Goal: Task Accomplishment & Management: Manage account settings

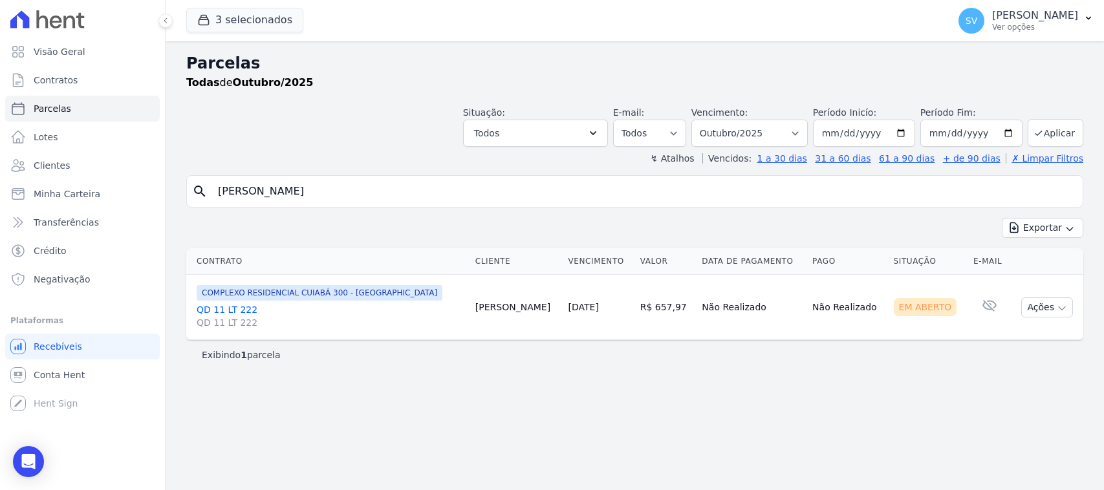
select select
click at [744, 136] on select "Filtrar por período ──────── Todos os meses Outubro/2022 Novembro/2022 Dezembro…" at bounding box center [749, 133] width 116 height 27
select select "09/2025"
click at [708, 120] on select "Filtrar por período ──────── Todos os meses Outubro/2022 Novembro/2022 Dezembro…" at bounding box center [749, 133] width 116 height 27
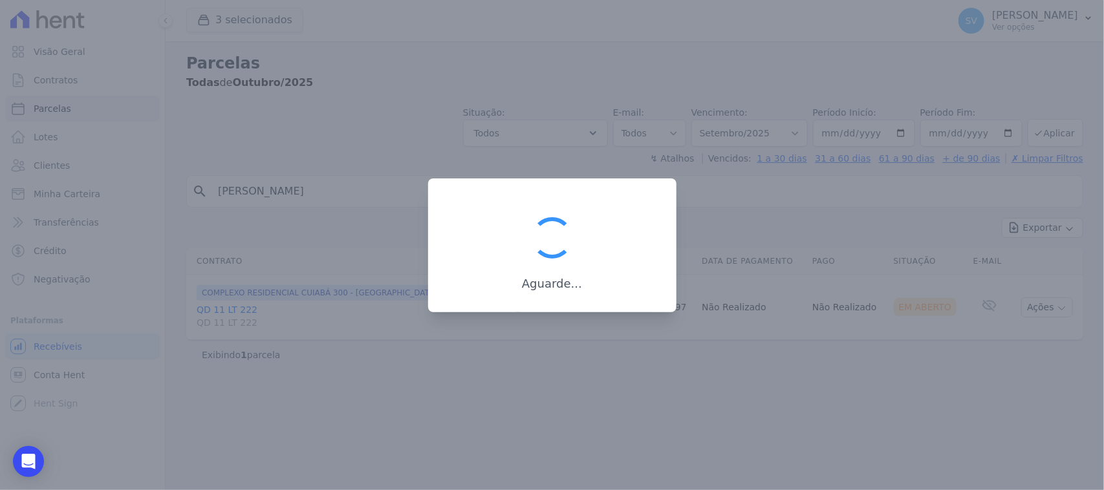
click at [416, 195] on div at bounding box center [552, 245] width 1104 height 490
click at [393, 186] on div at bounding box center [552, 245] width 1104 height 490
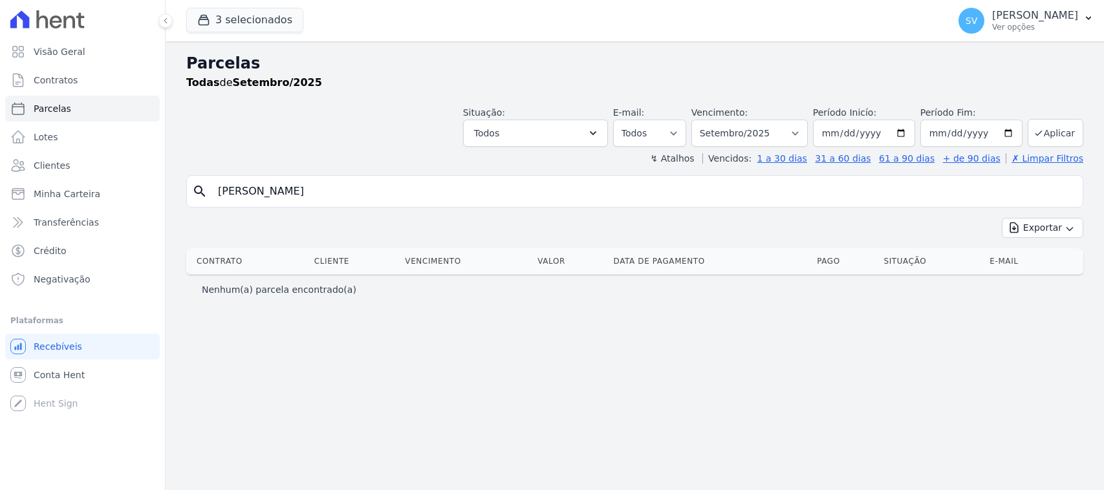
select select
click at [389, 189] on input "[PERSON_NAME]" at bounding box center [643, 191] width 867 height 26
drag, startPoint x: 389, startPoint y: 189, endPoint x: 133, endPoint y: 156, distance: 258.1
click at [133, 156] on div "Visão Geral Contratos Parcelas Lotes Clientes Minha Carteira Transferências Cré…" at bounding box center [552, 245] width 1104 height 490
paste input "[PERSON_NAME] [PERSON_NAME] DOS [PERSON_NAME]"
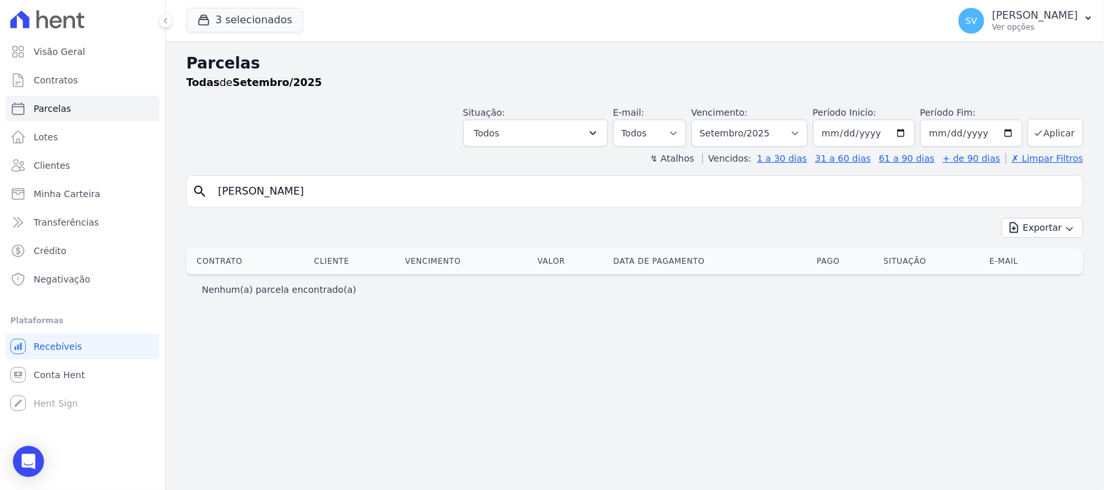
type input "Joyce Rafaelle Aleixo Dos Santos"
click at [392, 151] on header "Parcelas Todas de Setembro/2025 Situação: Agendado Em Aberto Pago Processando C…" at bounding box center [634, 108] width 897 height 113
click at [992, 23] on div "SHIRLEY VANESSA SOUSA ALVES Ver opções" at bounding box center [1035, 20] width 86 height 23
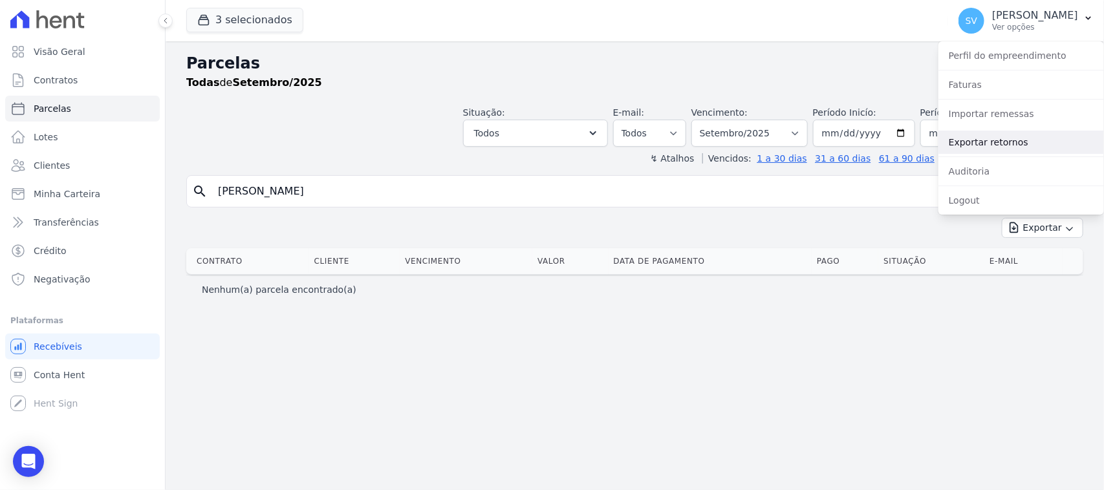
click at [1005, 145] on link "Exportar retornos" at bounding box center [1020, 142] width 165 height 23
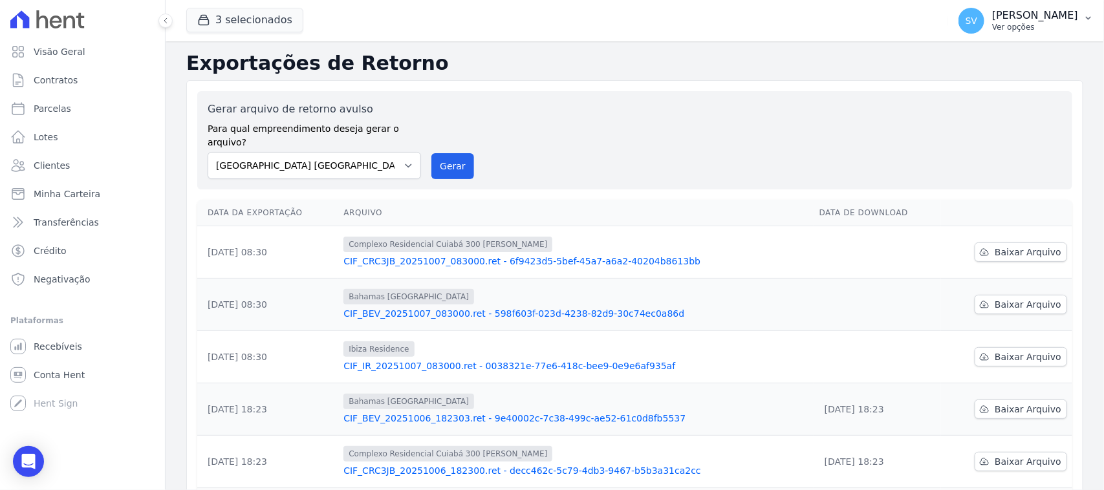
click at [977, 8] on button "SV SHIRLEY VANESSA SOUSA ALVES Ver opções" at bounding box center [1026, 21] width 156 height 36
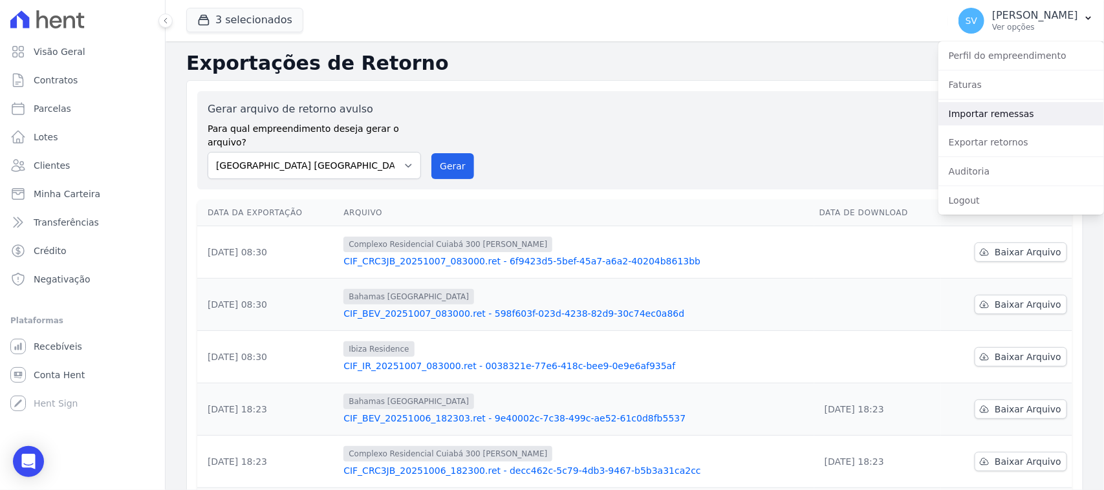
click at [989, 108] on link "Importar remessas" at bounding box center [1020, 113] width 165 height 23
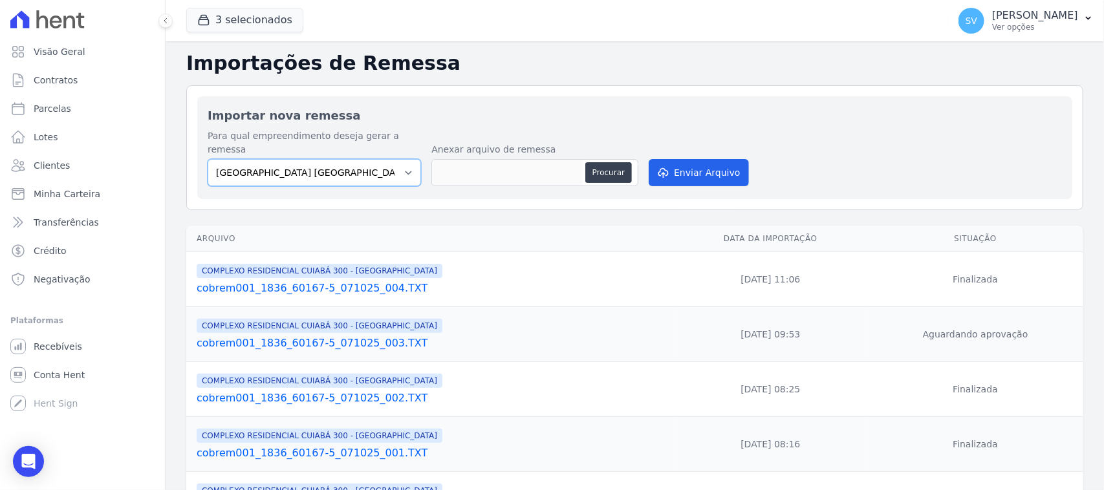
drag, startPoint x: 389, startPoint y: 158, endPoint x: 394, endPoint y: 173, distance: 15.4
click at [391, 162] on select "BAHAMAS EAST VILLAGE COMPLEXO RESIDENCIAL CUIABÁ 300 - JOÃO DE BARRO IBIZA RESI…" at bounding box center [314, 172] width 213 height 27
select select "a999329b-d322-46c5-b2df-9163b092fb9b"
click at [208, 159] on select "BAHAMAS EAST VILLAGE COMPLEXO RESIDENCIAL CUIABÁ 300 - JOÃO DE BARRO IBIZA RESI…" at bounding box center [314, 172] width 213 height 27
click at [606, 162] on button "Procurar" at bounding box center [608, 172] width 47 height 21
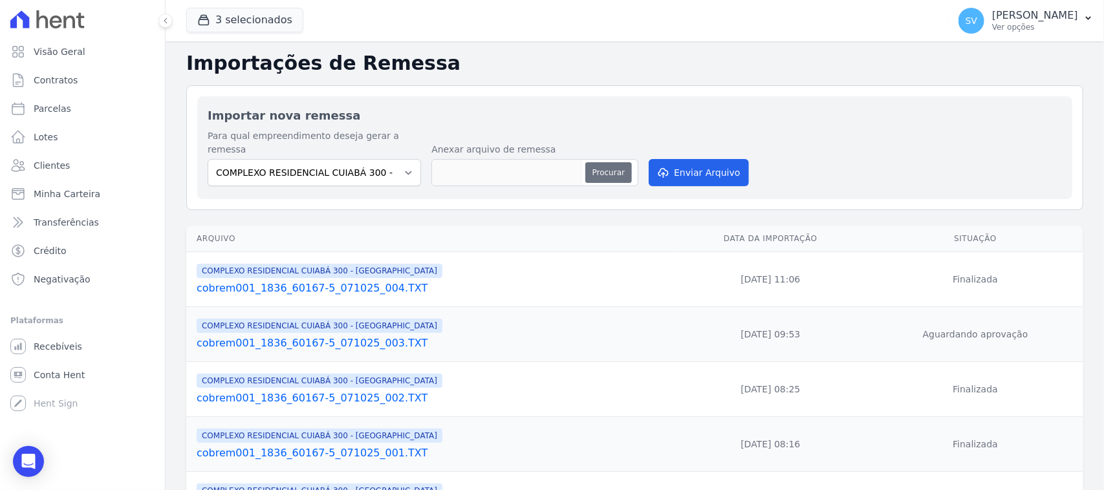
type input "cobrem001_1836_60167-5_071025_006.TXT"
drag, startPoint x: 679, startPoint y: 155, endPoint x: 1103, endPoint y: 162, distance: 424.1
click at [680, 159] on button "Enviar Arquivo" at bounding box center [698, 172] width 100 height 27
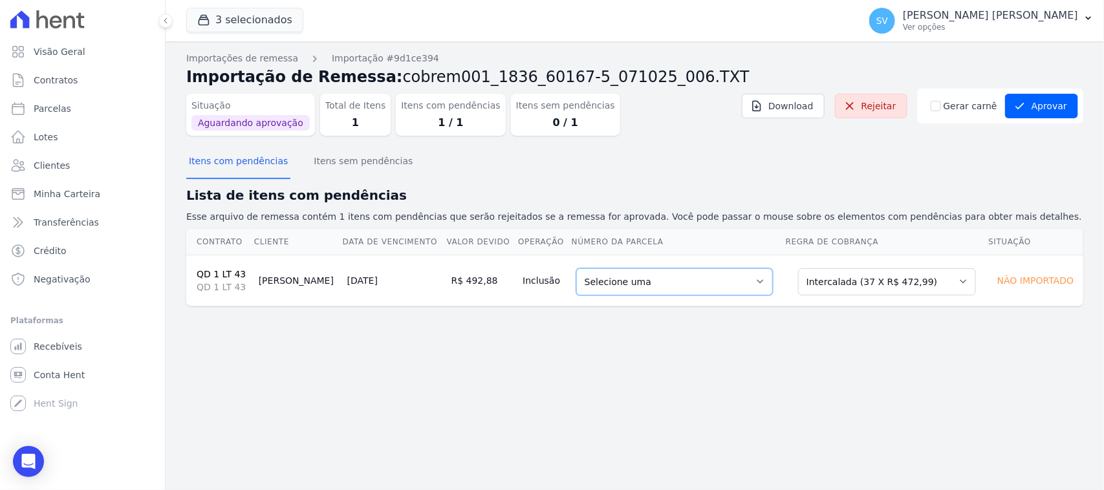
drag, startPoint x: 658, startPoint y: 281, endPoint x: 654, endPoint y: 292, distance: 11.0
click at [658, 284] on select "Selecione uma 5 - 15/09/2025 - R$ 472,99 - Agendado 7 - 15/11/2025 - R$ 472,99 …" at bounding box center [674, 281] width 197 height 27
drag, startPoint x: 376, startPoint y: 156, endPoint x: 280, endPoint y: 165, distance: 96.1
click at [374, 159] on button "Itens sem pendências" at bounding box center [363, 162] width 104 height 34
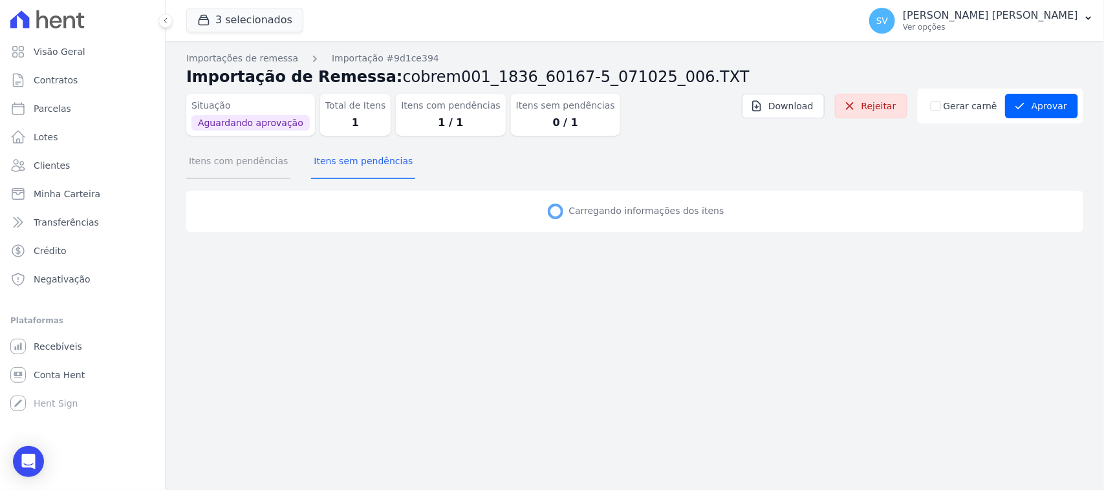
click at [253, 170] on button "Itens com pendências" at bounding box center [238, 162] width 104 height 34
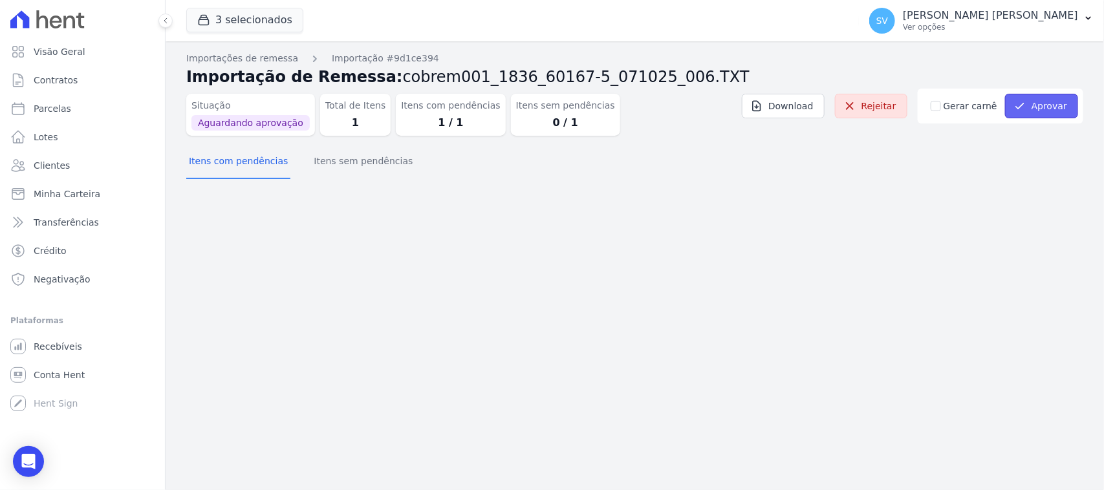
click at [1019, 111] on icon "submit" at bounding box center [1019, 106] width 13 height 13
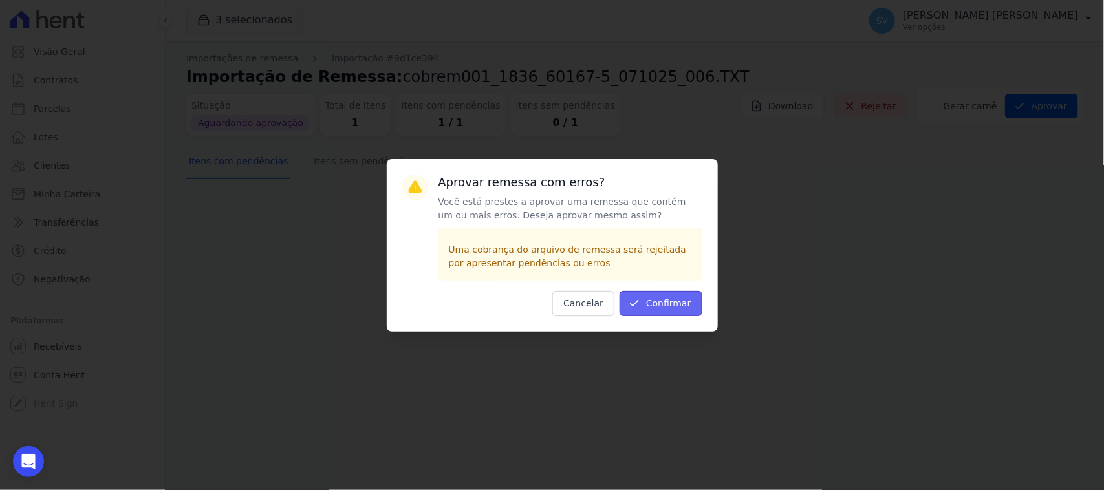
drag, startPoint x: 650, startPoint y: 292, endPoint x: 749, endPoint y: 405, distance: 149.4
click at [645, 299] on button "Confirmar" at bounding box center [660, 303] width 83 height 25
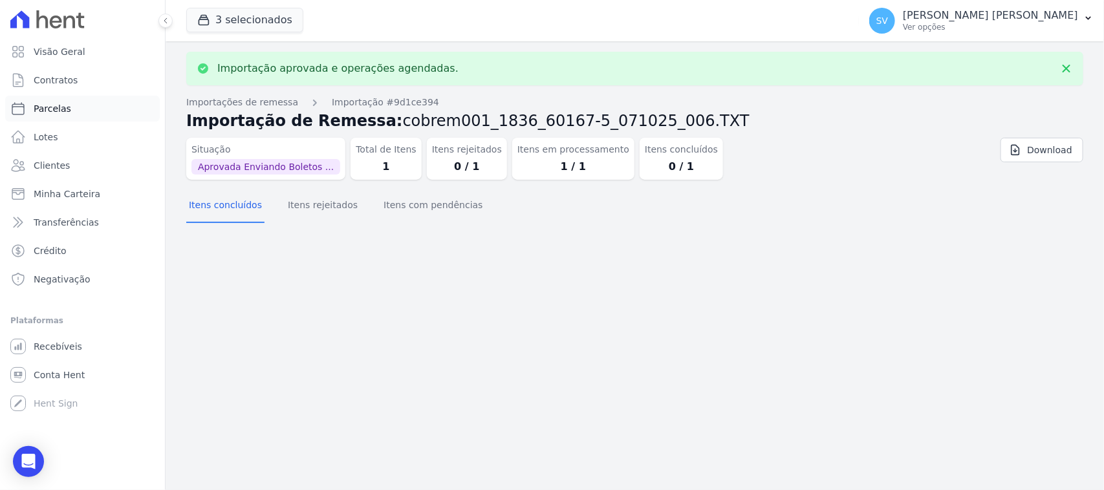
click at [89, 105] on link "Parcelas" at bounding box center [82, 109] width 155 height 26
select select
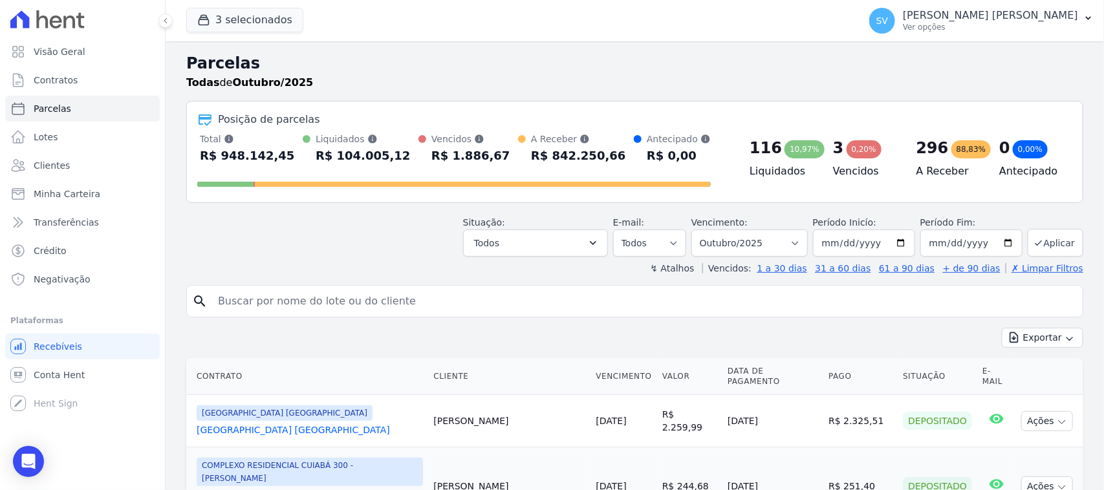
click at [332, 307] on input "search" at bounding box center [643, 301] width 867 height 26
paste input "JOYCE RAFAELLE ALEIXO DOS SANTOS"
type input "JOYCE RAFAELLE ALEIXO DOS SANTOS"
select select
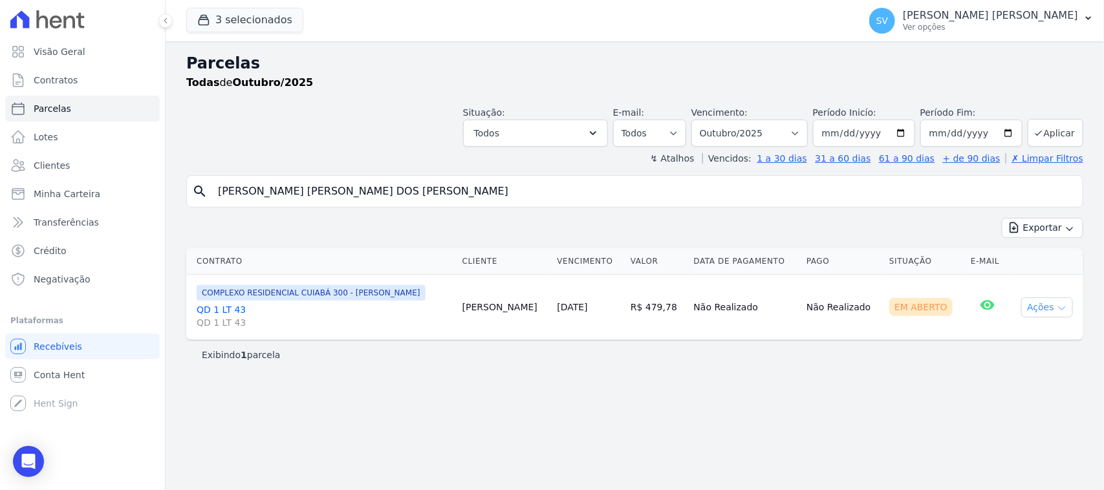
click at [1048, 304] on button "Ações" at bounding box center [1047, 307] width 52 height 20
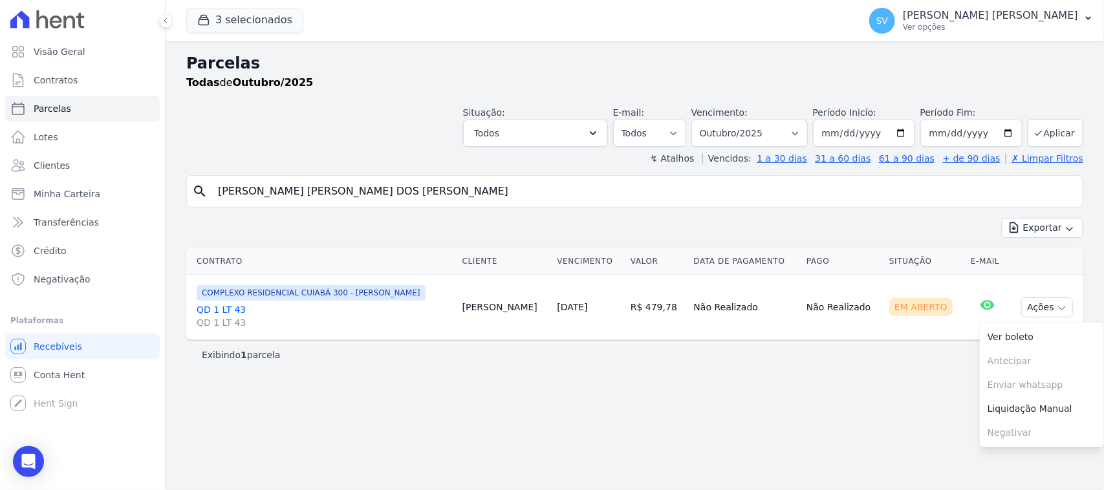
click at [615, 357] on div "Exibindo 1 parcela" at bounding box center [635, 354] width 866 height 13
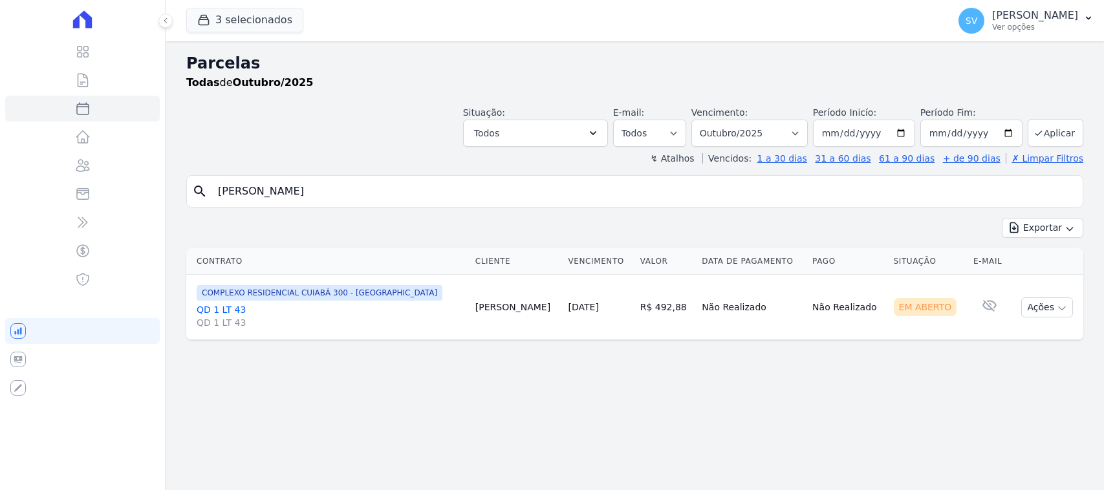
select select
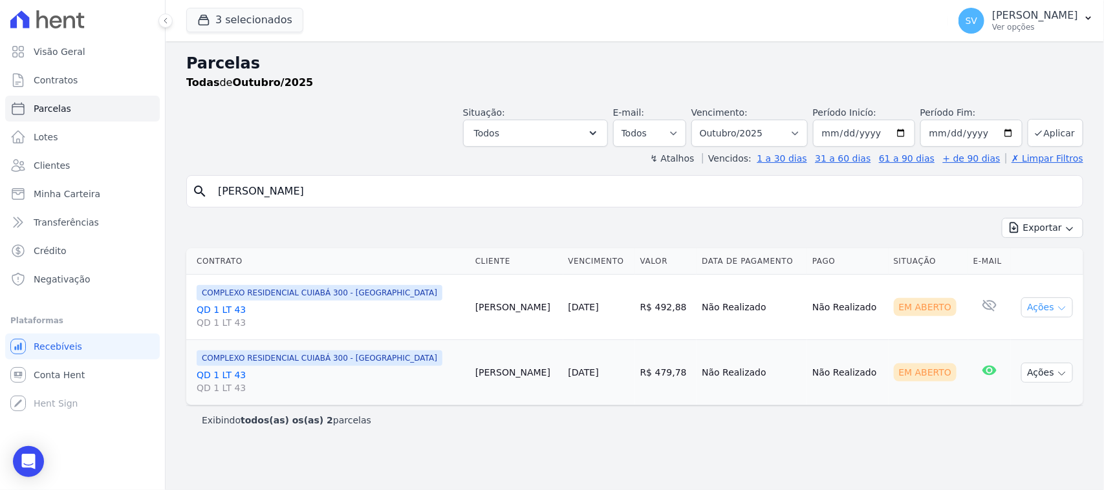
click at [1041, 308] on button "Ações" at bounding box center [1047, 307] width 52 height 20
click at [1006, 350] on span "Antecipar Antecipação não disponível" at bounding box center [1041, 361] width 124 height 24
click at [1006, 341] on link "Ver boleto" at bounding box center [1041, 337] width 124 height 24
drag, startPoint x: 473, startPoint y: 197, endPoint x: 208, endPoint y: 192, distance: 264.5
click at [208, 192] on div "search JOYCE RAFAELLE ALEIXO DOS SANTOS" at bounding box center [634, 191] width 897 height 32
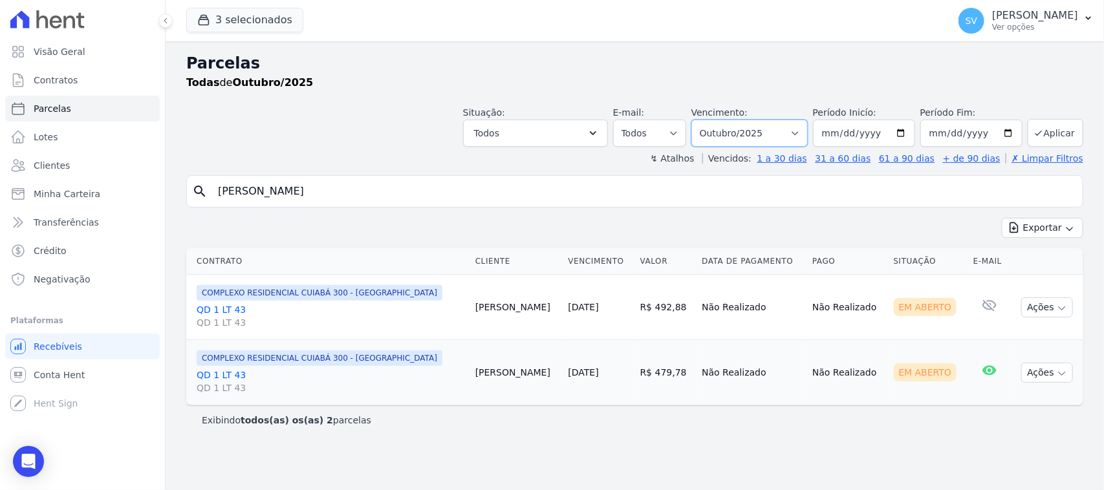
drag, startPoint x: 753, startPoint y: 127, endPoint x: 753, endPoint y: 144, distance: 16.2
click at [753, 127] on select "Filtrar por período ──────── Todos os meses Outubro/2022 Novembro/2022 Dezembro…" at bounding box center [749, 133] width 116 height 27
select select "09/2025"
click at [708, 120] on select "Filtrar por período ──────── Todos os meses Outubro/2022 Novembro/2022 Dezembro…" at bounding box center [749, 133] width 116 height 27
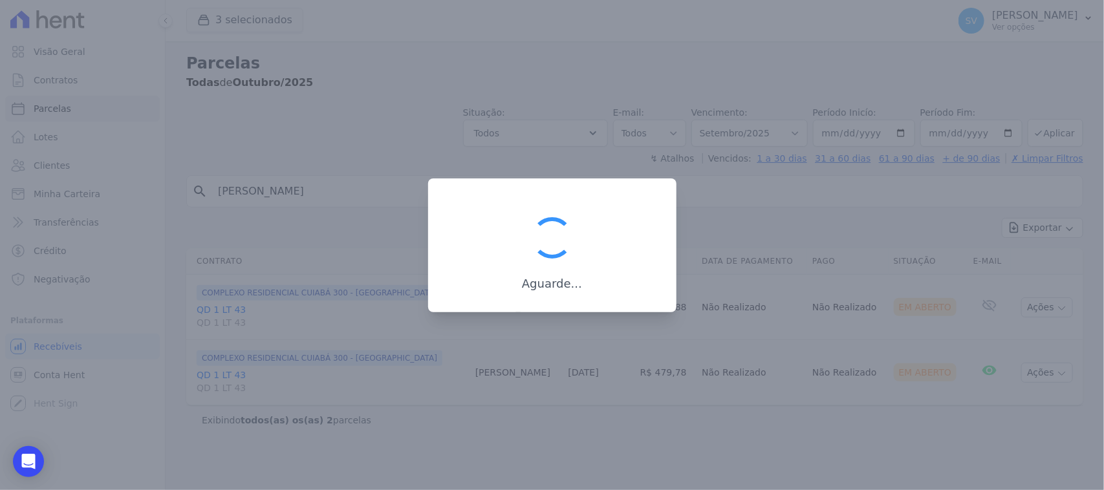
click at [419, 186] on div at bounding box center [552, 245] width 1104 height 490
click at [405, 196] on div at bounding box center [552, 245] width 1104 height 490
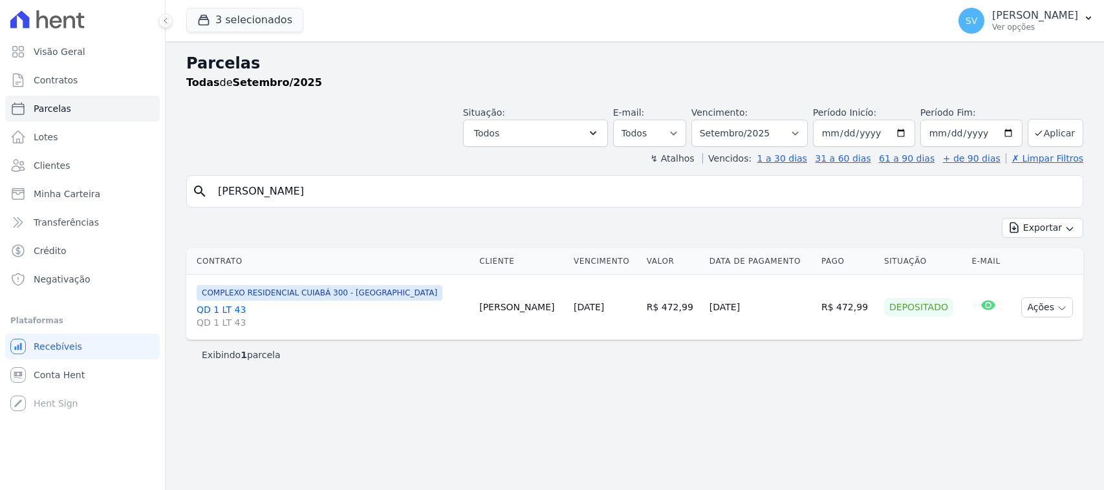
select select
drag, startPoint x: 409, startPoint y: 189, endPoint x: 421, endPoint y: 187, distance: 11.8
click at [408, 189] on input "[PERSON_NAME] [PERSON_NAME] DOS [PERSON_NAME]" at bounding box center [643, 191] width 867 height 26
drag, startPoint x: 399, startPoint y: 189, endPoint x: 176, endPoint y: 187, distance: 222.4
click at [176, 186] on div "Parcelas Todas de Setembro/2025 Situação: Agendado Em Aberto Pago Processando C…" at bounding box center [634, 265] width 938 height 449
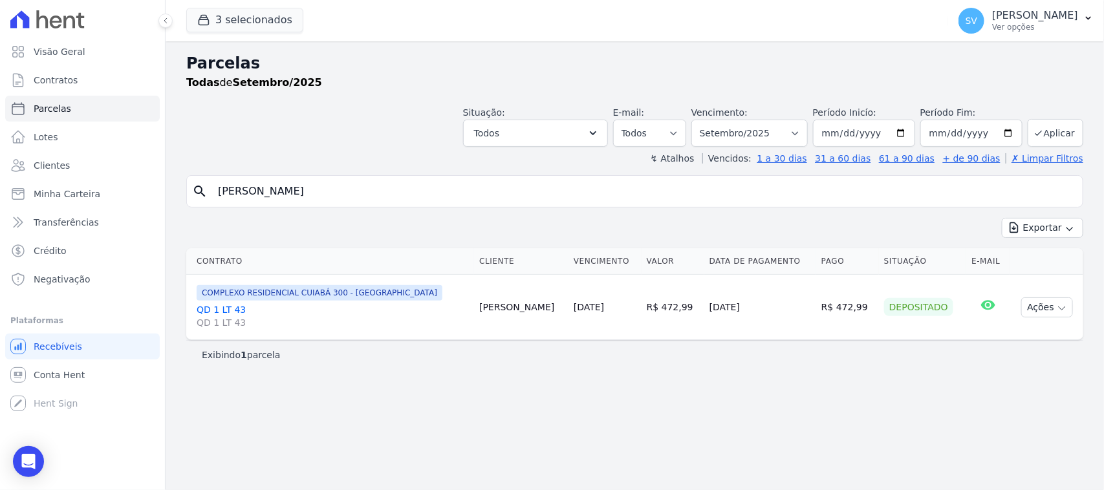
paste input "gezanias gustavo cavalcante do espírito santos"
type input "gezanias gustavo cavalcante do espírito santos"
select select
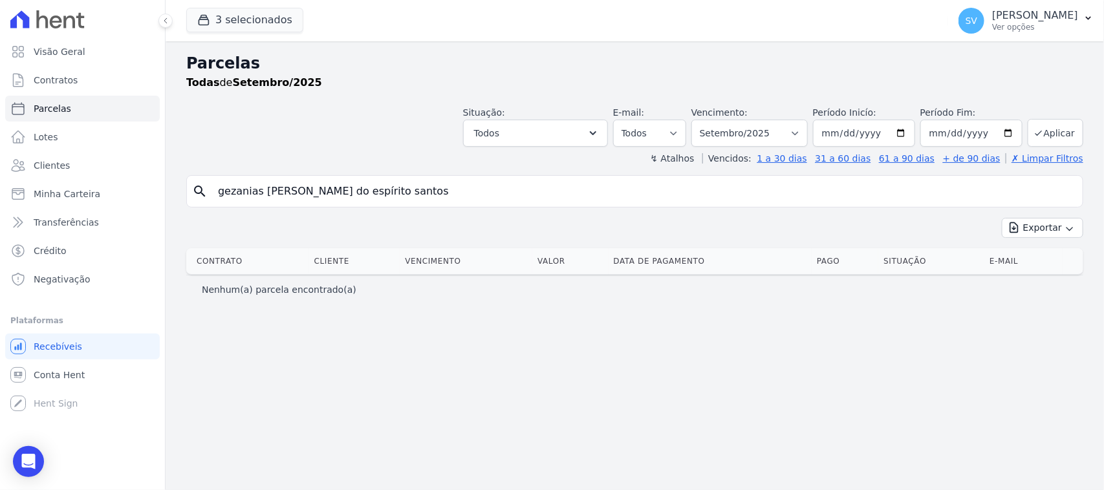
drag, startPoint x: 421, startPoint y: 191, endPoint x: 360, endPoint y: 193, distance: 61.4
click at [360, 193] on input "gezanias gustavo cavalcante do espírito santos" at bounding box center [643, 191] width 867 height 26
type input "gezanias gustavo cavalcante do"
select select
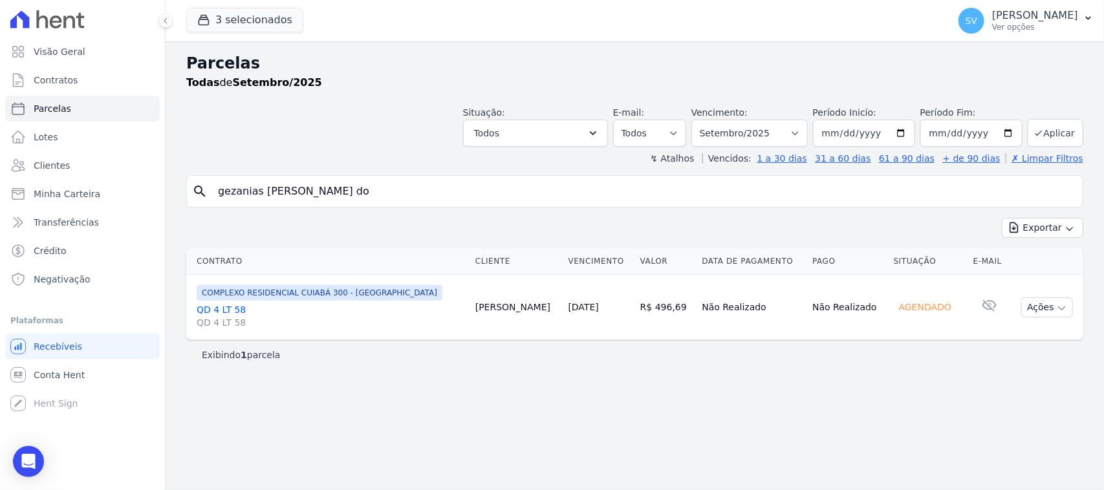
click at [469, 379] on div "Parcelas Todas de Setembro/2025 Situação: Agendado Em Aberto Pago Processando C…" at bounding box center [634, 265] width 938 height 449
drag, startPoint x: 961, startPoint y: 23, endPoint x: 985, endPoint y: 57, distance: 41.8
click at [992, 24] on p "Ver opções" at bounding box center [1035, 27] width 86 height 10
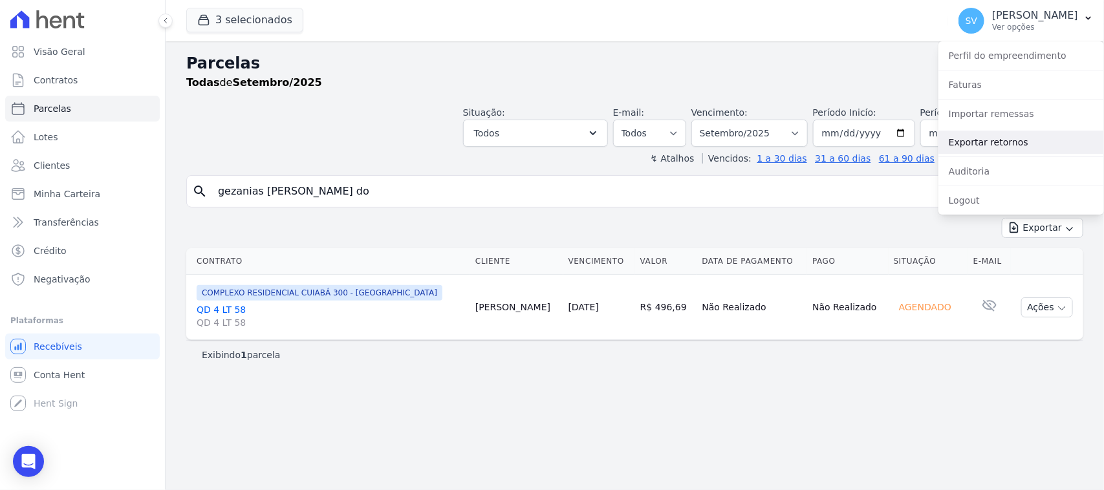
click at [1004, 141] on link "Exportar retornos" at bounding box center [1020, 142] width 165 height 23
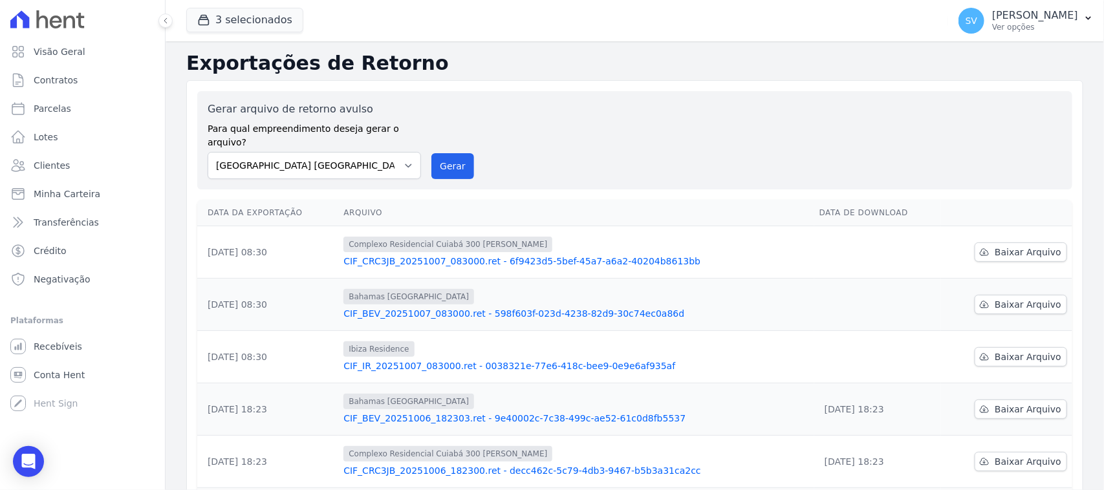
click at [967, 1] on div "SV SHIRLEY VANESSA SOUSA ALVES Ver opções Perfil do empreendimento Faturas Impo…" at bounding box center [1026, 20] width 156 height 41
click at [992, 28] on p "Ver opções" at bounding box center [1035, 27] width 86 height 10
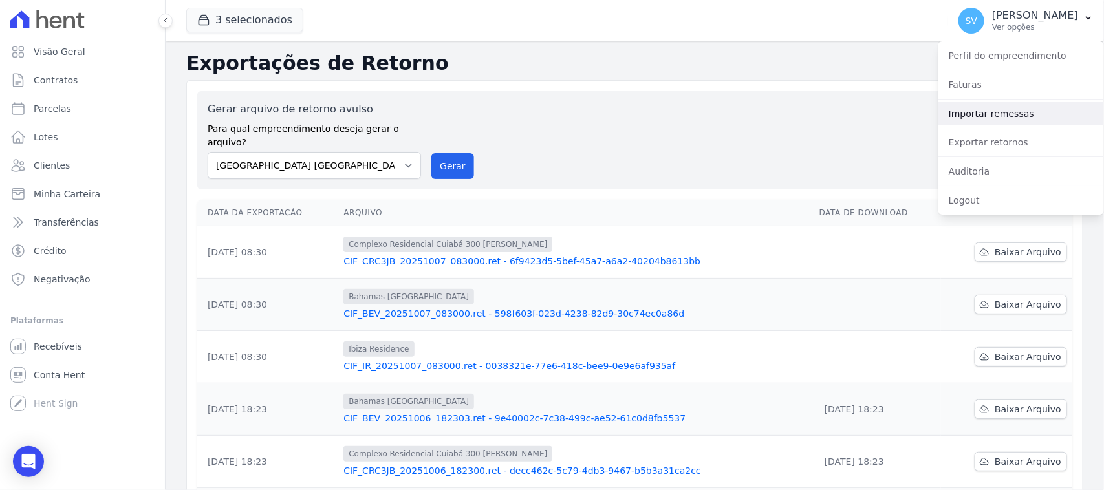
click at [977, 116] on link "Importar remessas" at bounding box center [1020, 113] width 165 height 23
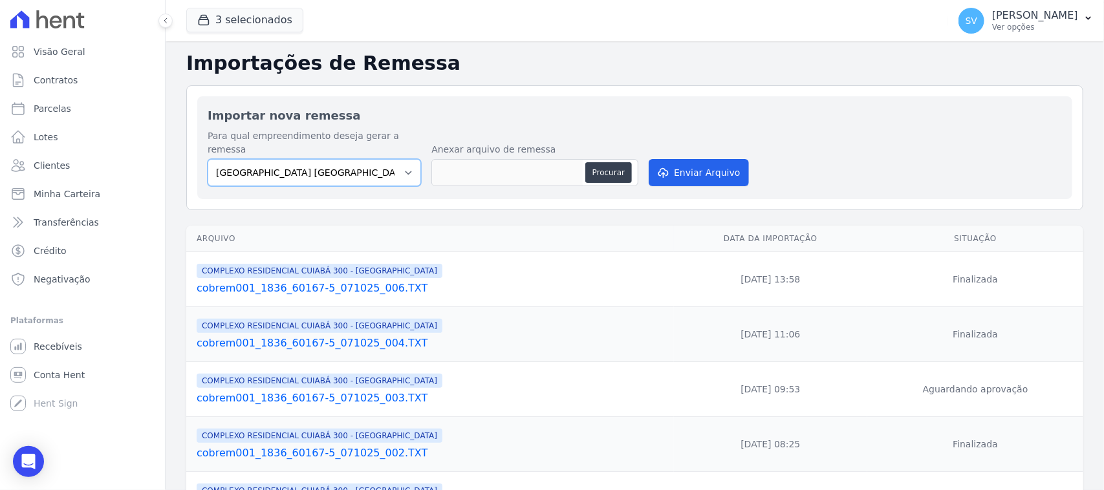
click at [372, 168] on select "BAHAMAS EAST VILLAGE COMPLEXO RESIDENCIAL CUIABÁ 300 - JOÃO DE BARRO IBIZA RESI…" at bounding box center [314, 172] width 213 height 27
select select "a999329b-d322-46c5-b2df-9163b092fb9b"
click at [208, 159] on select "BAHAMAS EAST VILLAGE COMPLEXO RESIDENCIAL CUIABÁ 300 - JOÃO DE BARRO IBIZA RESI…" at bounding box center [314, 172] width 213 height 27
click at [609, 162] on button "Procurar" at bounding box center [608, 172] width 47 height 21
type input "cobrem001_1836_60167-5_071025_007.TXT"
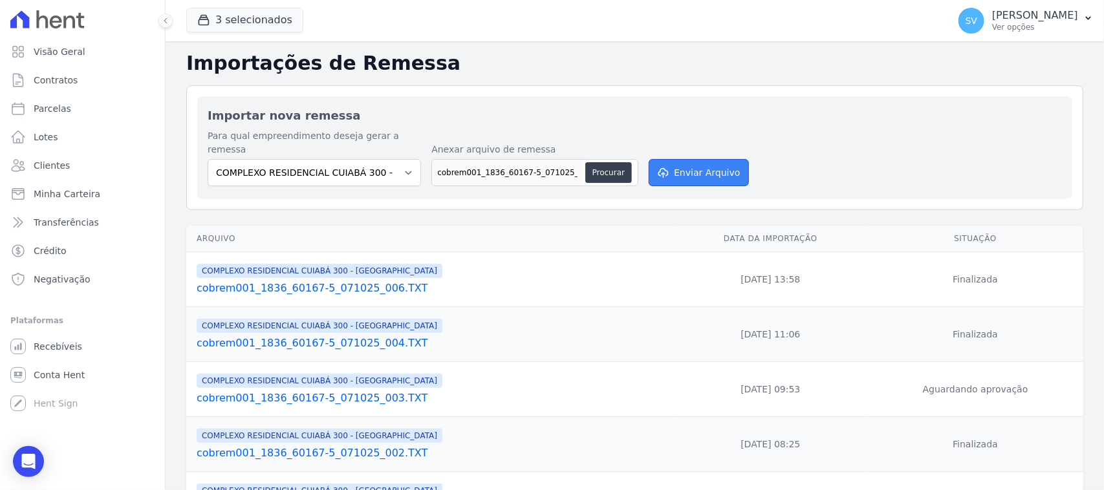
click at [666, 159] on button "Enviar Arquivo" at bounding box center [698, 172] width 100 height 27
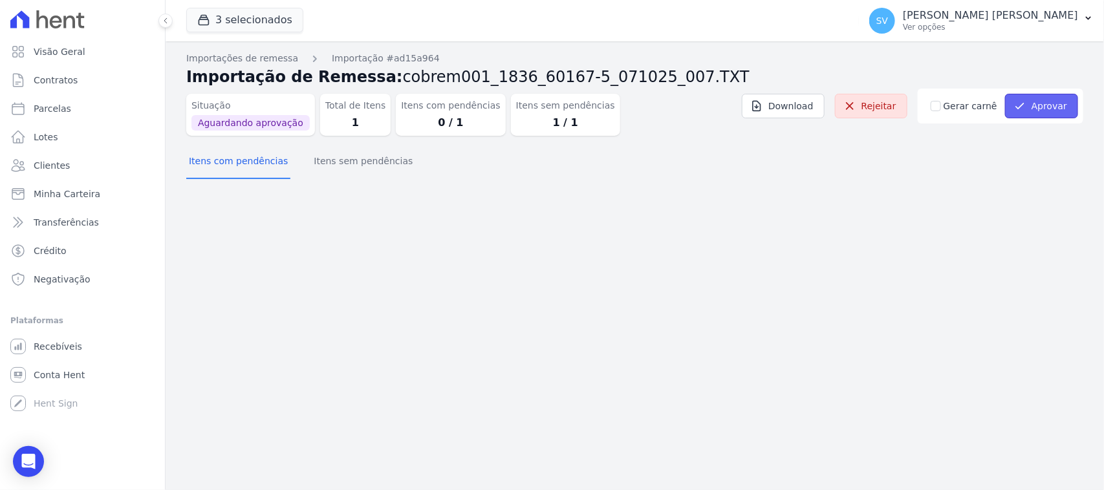
drag, startPoint x: 1055, startPoint y: 98, endPoint x: 318, endPoint y: 11, distance: 742.0
click at [1054, 98] on button "Aprovar" at bounding box center [1041, 106] width 73 height 25
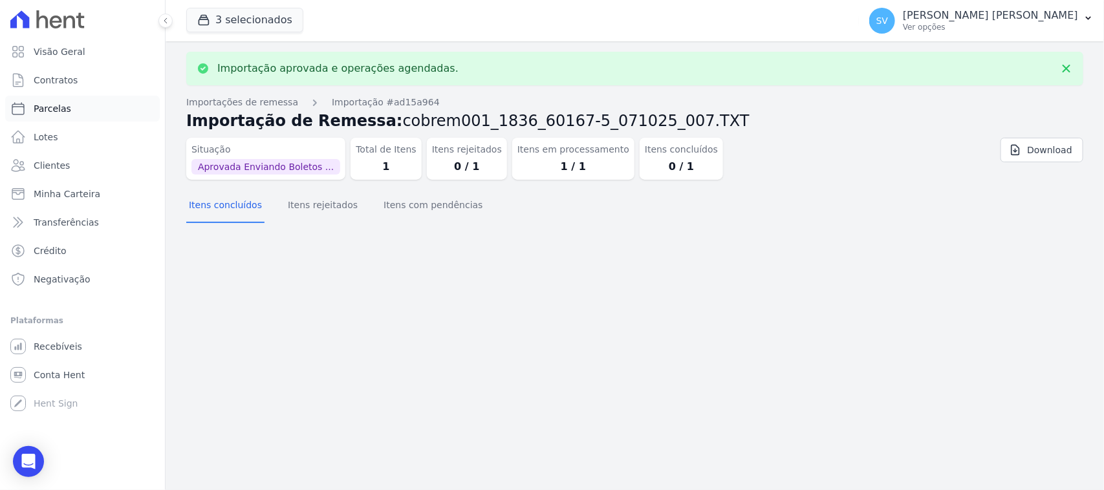
click at [108, 107] on link "Parcelas" at bounding box center [82, 109] width 155 height 26
select select
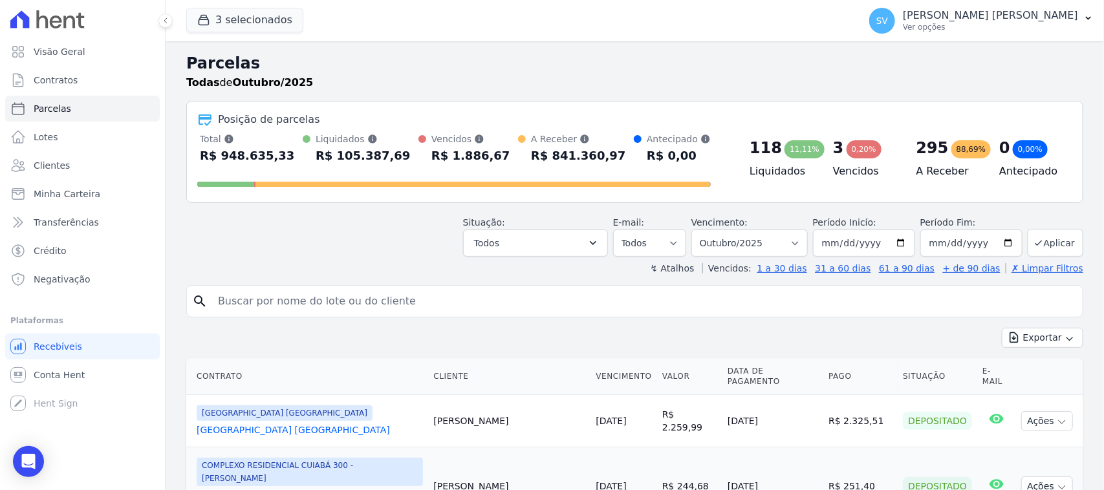
click at [398, 299] on input "search" at bounding box center [643, 301] width 867 height 26
paste input "gezanias gustavo cavalcante do espírito santos"
drag, startPoint x: 464, startPoint y: 291, endPoint x: 370, endPoint y: 292, distance: 93.7
click at [370, 292] on input "gezanias gustavo cavalcante do espírito santos" at bounding box center [643, 301] width 867 height 26
type input "gezanias [PERSON_NAME] do"
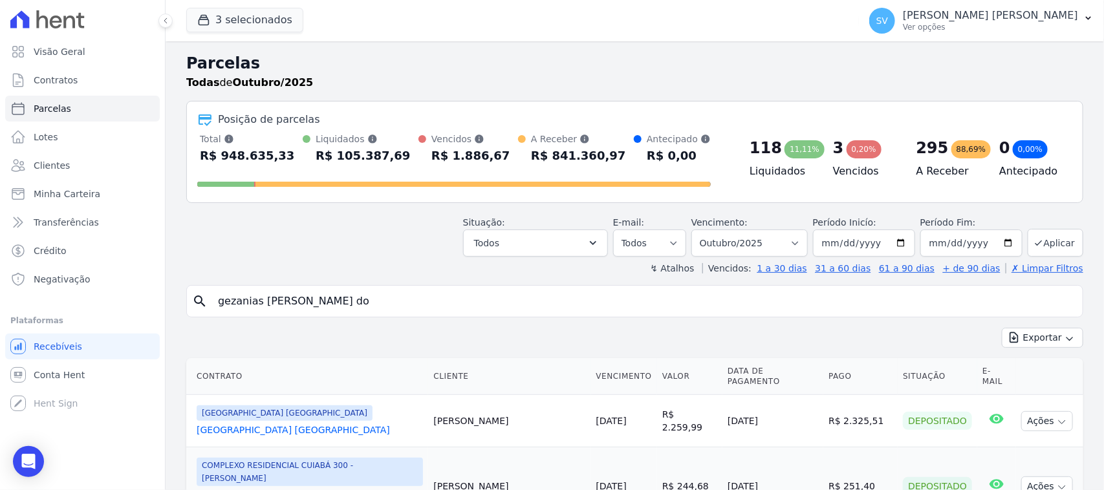
select select
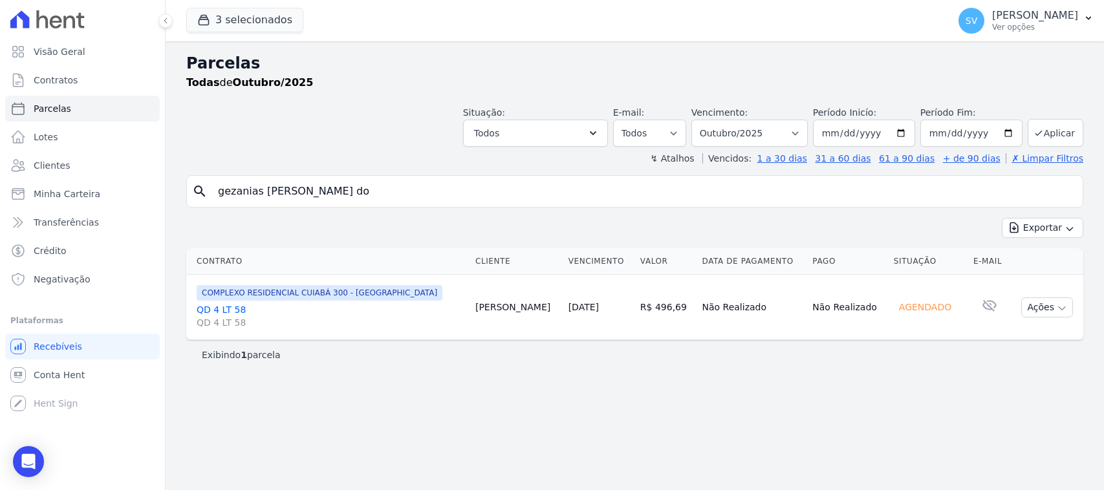
select select
click at [787, 130] on select "[GEOGRAPHIC_DATA] por período ──────── Todos os meses Outubro/2022 Novembro/202…" at bounding box center [749, 133] width 116 height 27
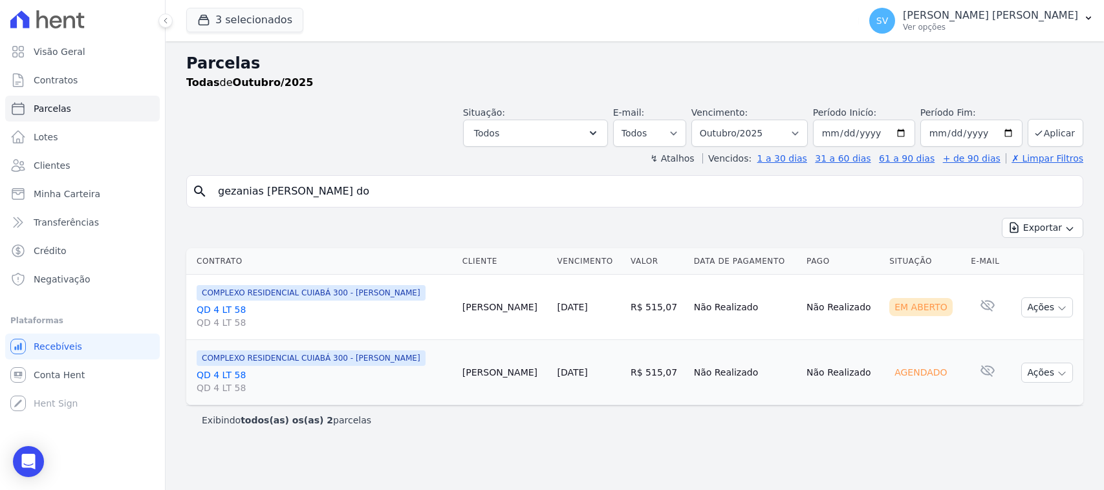
select select
click at [1042, 310] on button "Ações" at bounding box center [1047, 307] width 52 height 20
click at [1004, 337] on link "Ver boleto" at bounding box center [1041, 337] width 124 height 24
click at [234, 309] on link "QD 4 LT 58 QD 4 LT 58" at bounding box center [324, 316] width 255 height 26
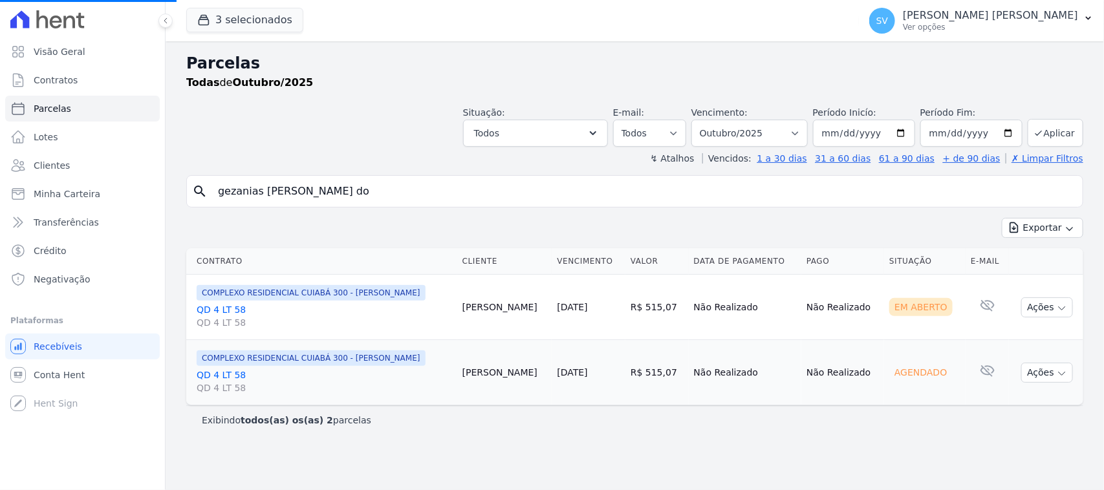
click at [231, 309] on link "QD 4 LT 58 QD 4 LT 58" at bounding box center [324, 316] width 255 height 26
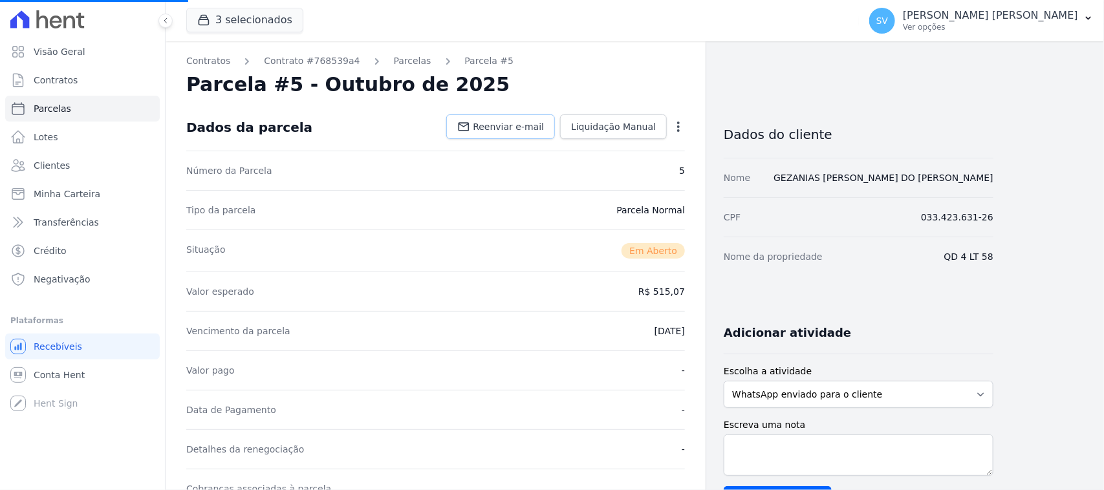
click at [527, 133] on link "Reenviar e-mail" at bounding box center [500, 126] width 109 height 25
click at [505, 129] on span "Reenviar e-mail" at bounding box center [508, 126] width 71 height 13
